Goal: Navigation & Orientation: Find specific page/section

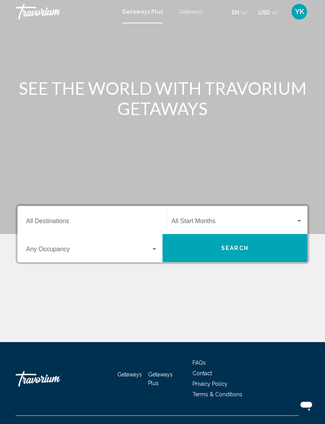
click at [98, 219] on input "Destination All Destinations" at bounding box center [92, 222] width 132 height 7
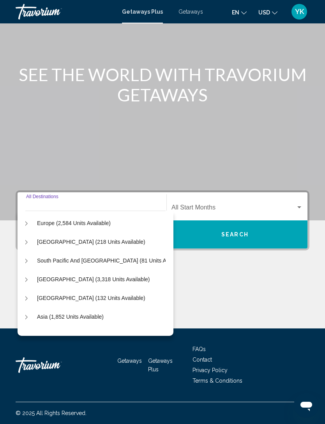
scroll to position [95, 7]
click at [28, 313] on icon "Toggle Asia (1,852 units available)" at bounding box center [26, 317] width 6 height 8
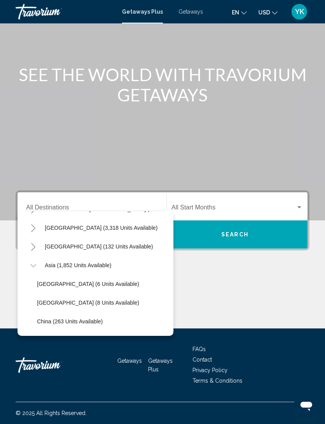
scroll to position [146, 0]
click at [36, 257] on button "Toggle Asia (1,852 units available)" at bounding box center [33, 265] width 16 height 16
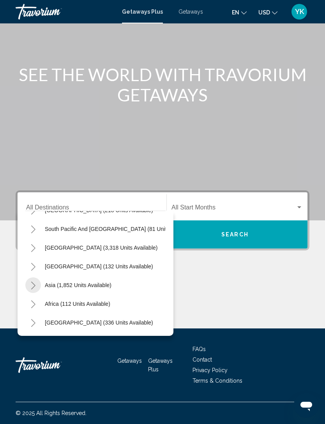
scroll to position [126, 0]
click at [36, 300] on icon "Toggle Africa (112 units available)" at bounding box center [33, 304] width 6 height 8
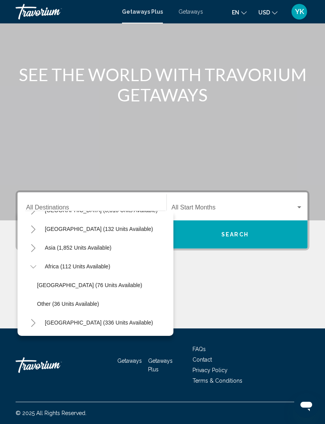
scroll to position [165, 0]
click at [35, 263] on icon "Toggle Africa (112 units available)" at bounding box center [33, 267] width 6 height 8
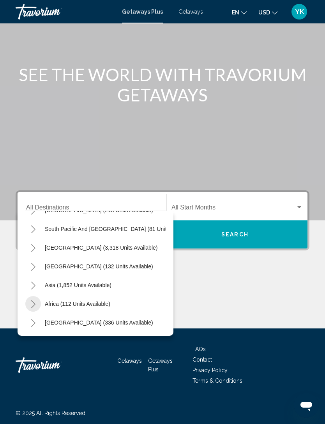
scroll to position [126, 0]
click at [32, 319] on icon "Toggle Middle East (336 units available)" at bounding box center [33, 323] width 6 height 8
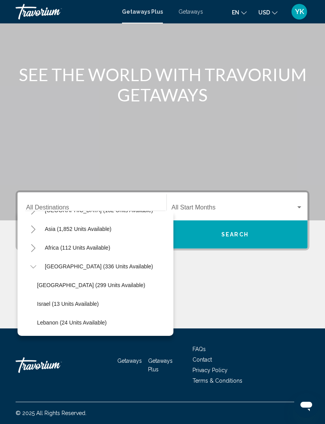
scroll to position [184, 0]
click at [34, 263] on icon "Toggle Middle East (336 units available)" at bounding box center [33, 267] width 6 height 8
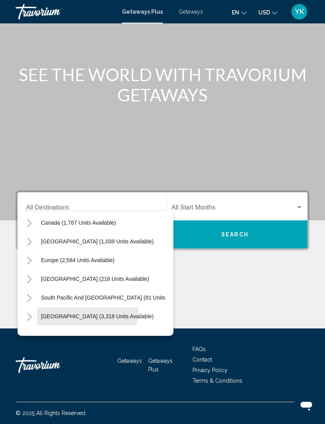
scroll to position [57, 4]
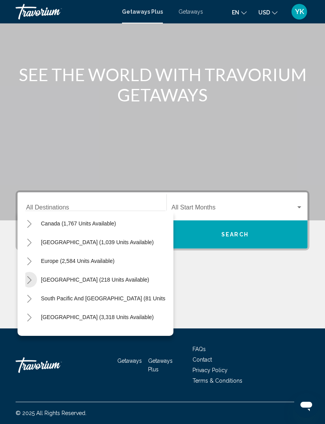
click at [30, 276] on icon "Toggle Australia (218 units available)" at bounding box center [29, 280] width 4 height 8
click at [29, 276] on icon "Toggle Australia (218 units available)" at bounding box center [30, 280] width 6 height 8
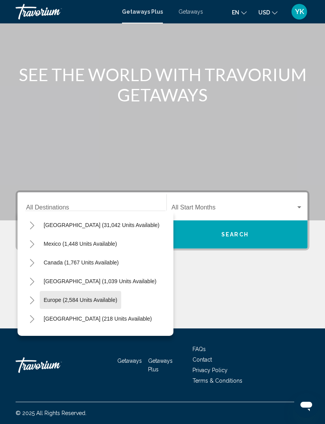
scroll to position [18, 1]
click at [32, 278] on icon "Toggle Caribbean & Atlantic Islands (1,039 units available)" at bounding box center [32, 282] width 4 height 8
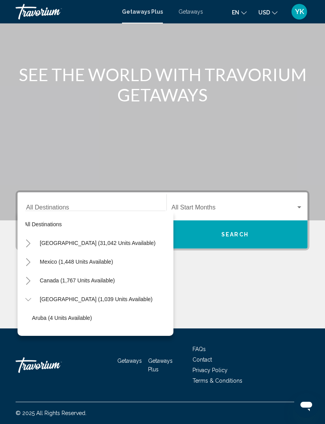
scroll to position [0, 5]
click at [29, 291] on button "Toggle Caribbean & Atlantic Islands (1,039 units available)" at bounding box center [28, 299] width 16 height 16
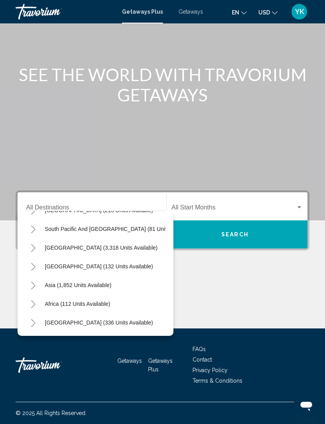
scroll to position [126, 0]
click at [30, 282] on icon "Toggle Asia (1,852 units available)" at bounding box center [33, 286] width 6 height 8
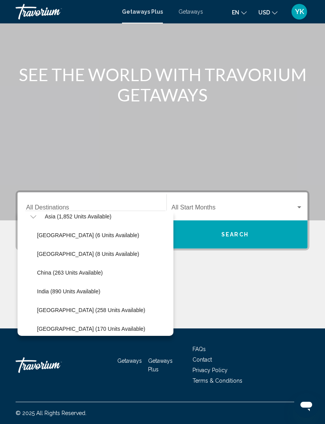
scroll to position [179, 0]
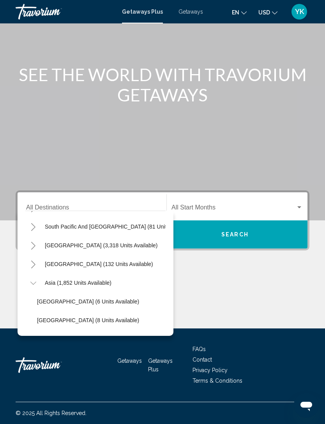
click at [38, 275] on button "Toggle Asia (1,852 units available)" at bounding box center [33, 283] width 16 height 16
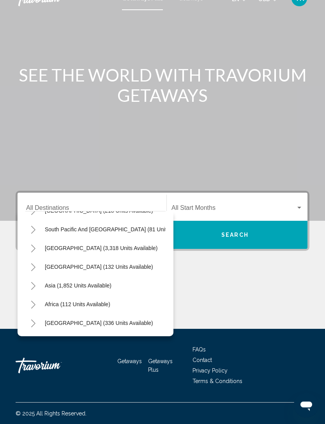
scroll to position [0, 0]
